Goal: Book appointment/travel/reservation

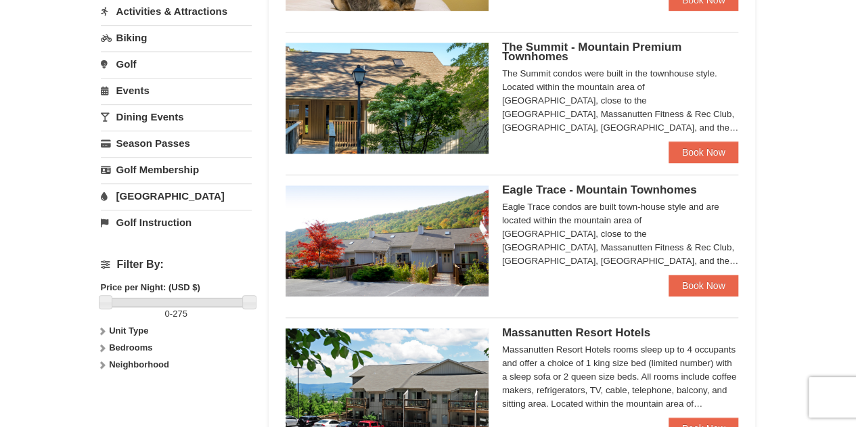
scroll to position [388, 0]
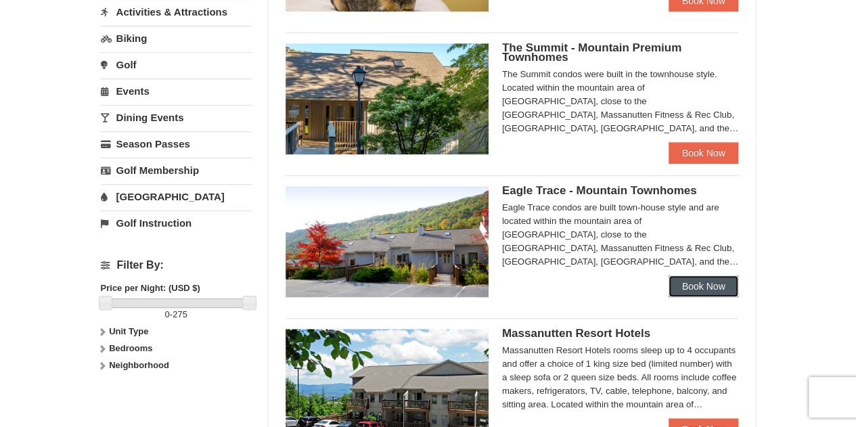
click at [686, 293] on link "Book Now" at bounding box center [703, 286] width 70 height 22
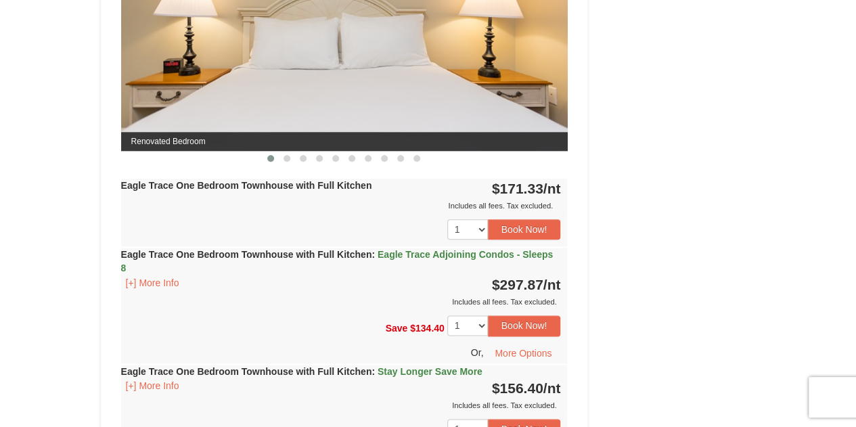
scroll to position [674, 0]
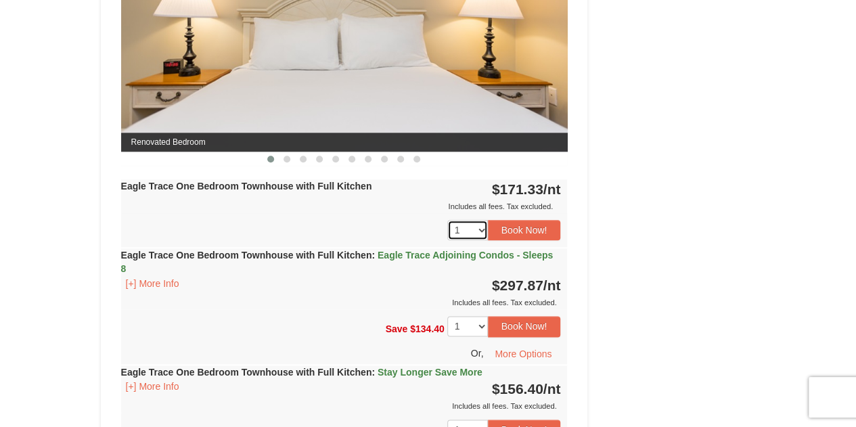
click at [458, 221] on select "1 2 3 4 5 6 7" at bounding box center [467, 230] width 41 height 20
select select "3"
click at [447, 220] on select "1 2 3 4 5 6 7" at bounding box center [467, 230] width 41 height 20
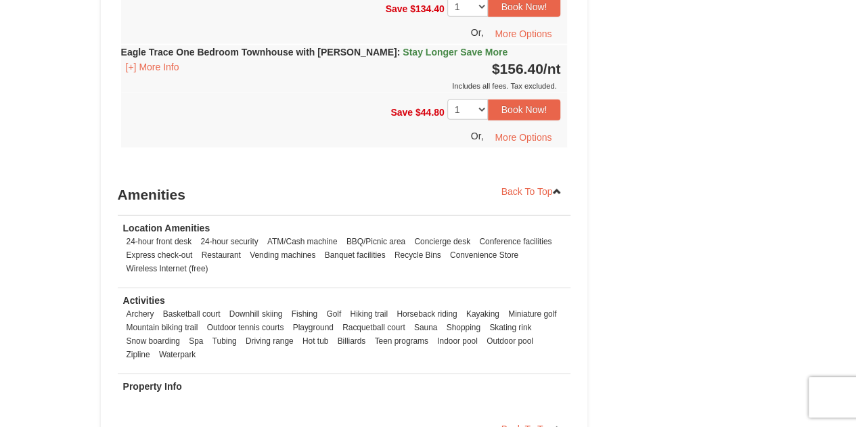
scroll to position [1665, 0]
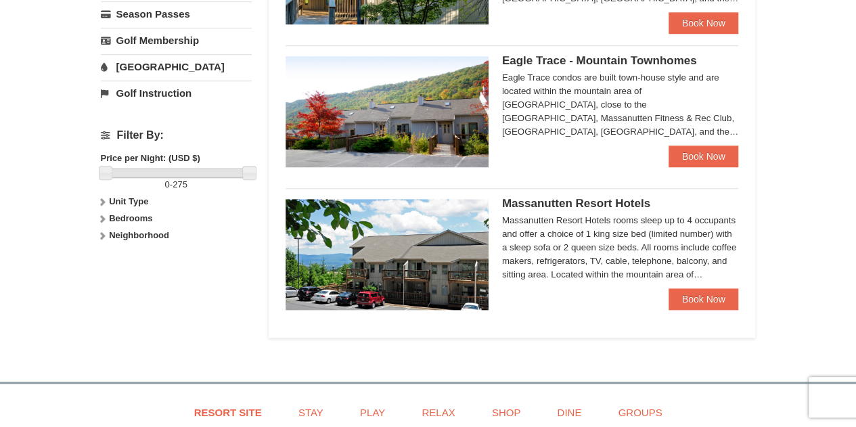
scroll to position [519, 0]
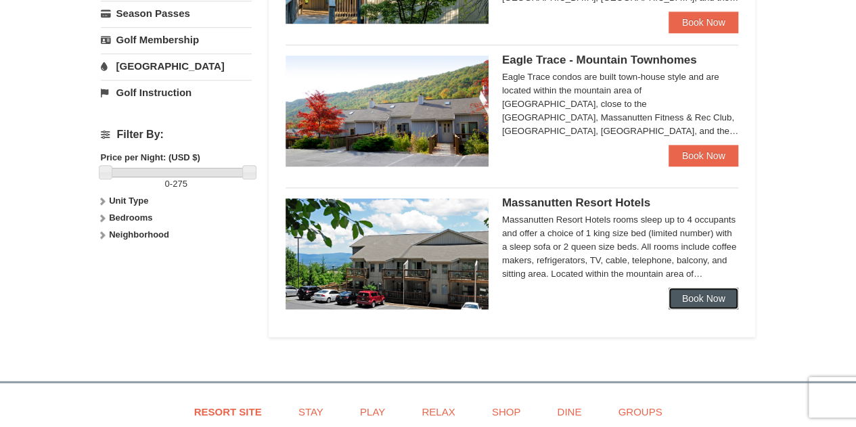
click at [685, 305] on link "Book Now" at bounding box center [703, 298] width 70 height 22
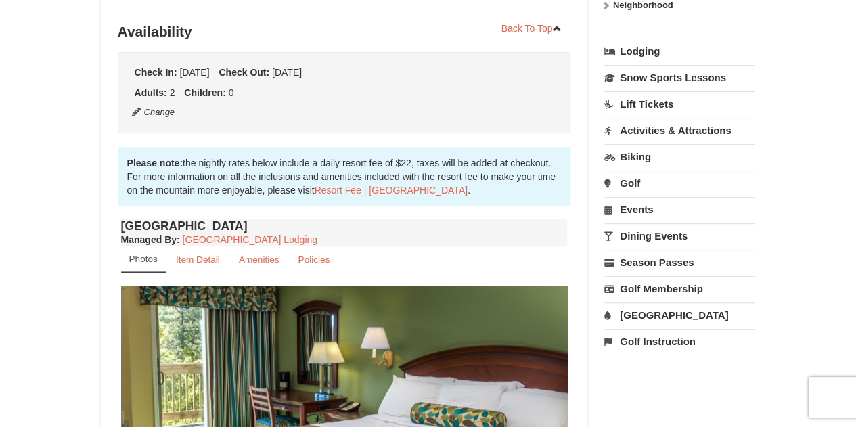
scroll to position [295, 0]
click at [654, 107] on link "Lift Tickets" at bounding box center [679, 104] width 151 height 25
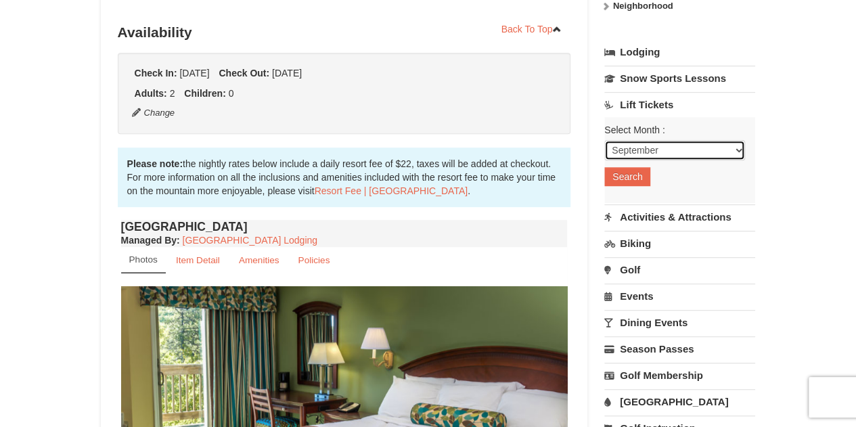
click at [653, 146] on select "September October November December January February March April May June July …" at bounding box center [674, 150] width 141 height 20
select select "12"
click at [604, 140] on select "September October November December January February March April May June July …" at bounding box center [674, 150] width 141 height 20
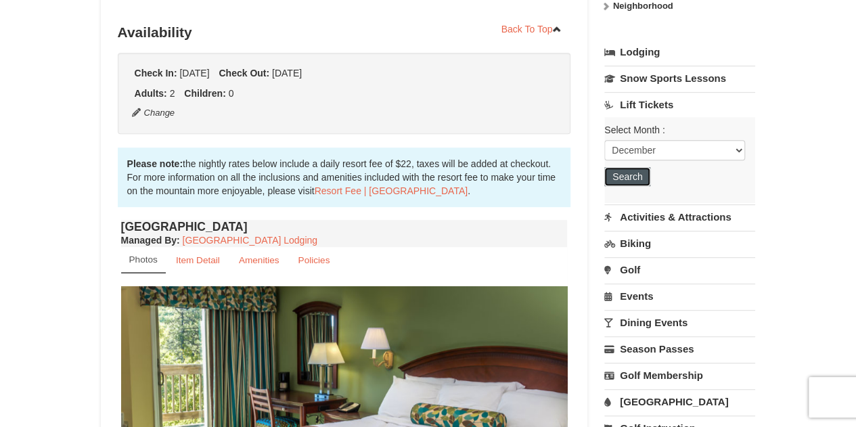
click at [633, 167] on button "Search" at bounding box center [627, 176] width 46 height 19
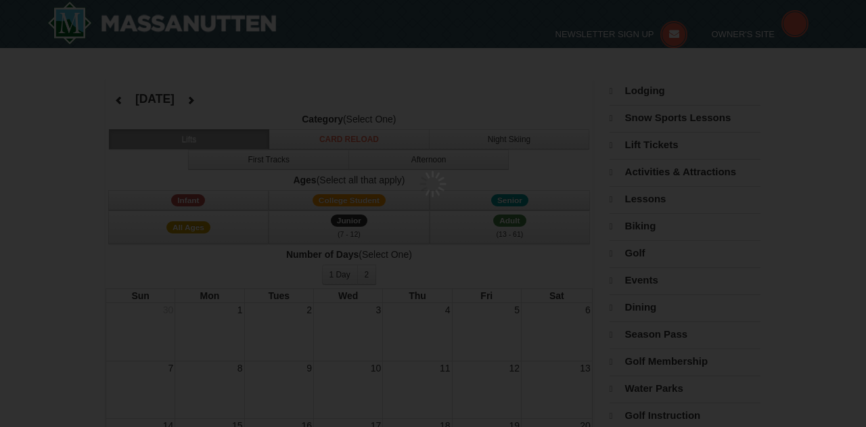
select select "12"
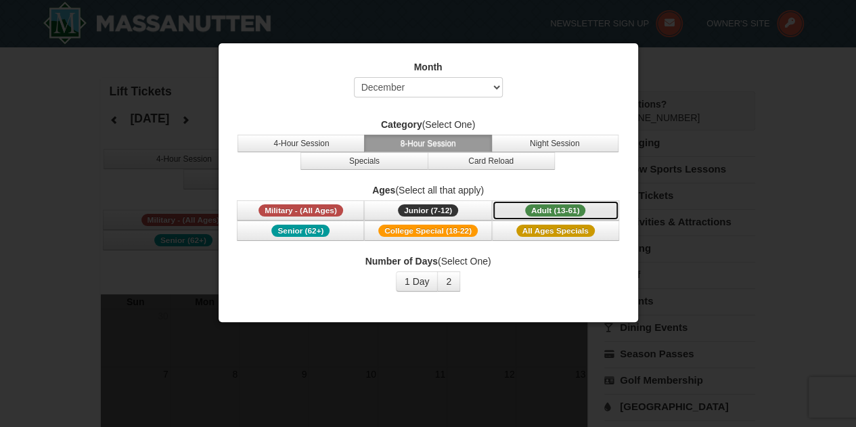
click at [553, 209] on span "Adult (13-61)" at bounding box center [555, 210] width 61 height 12
click at [655, 373] on div at bounding box center [428, 213] width 856 height 427
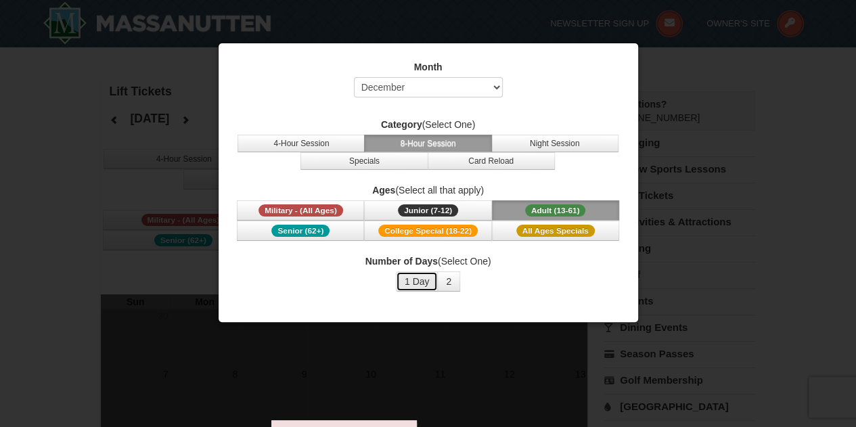
click at [433, 273] on button "1 Day" at bounding box center [417, 281] width 43 height 20
